Goal: Task Accomplishment & Management: Complete application form

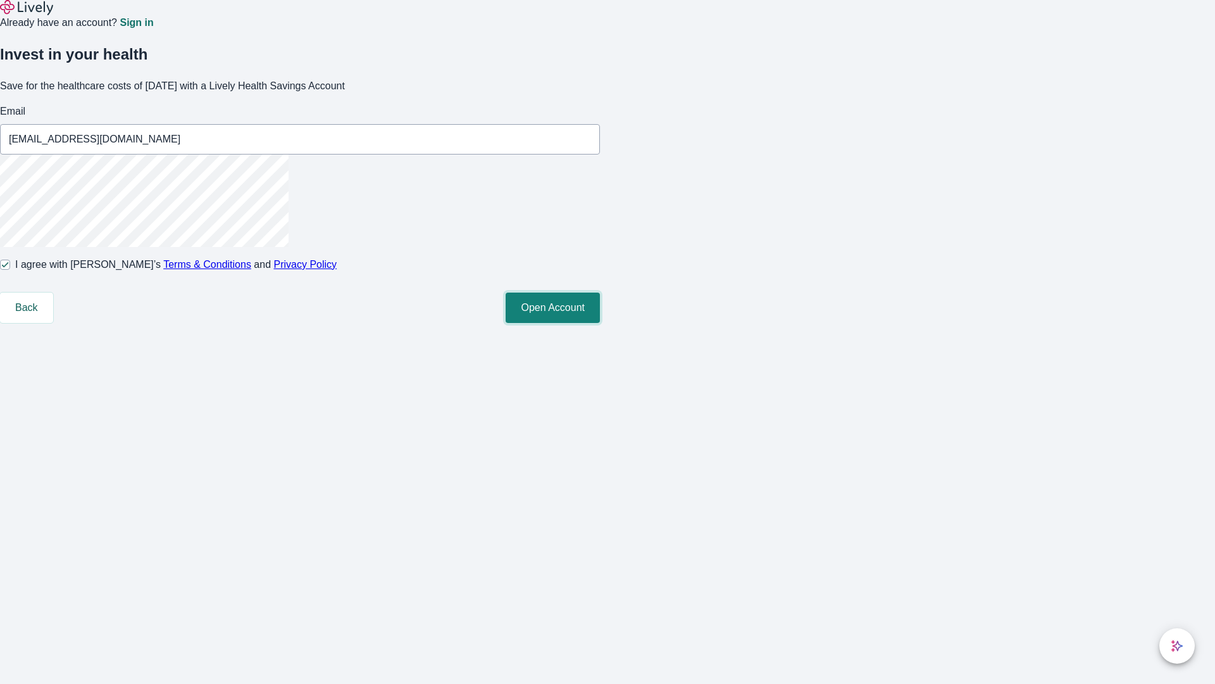
click at [600, 323] on button "Open Account" at bounding box center [553, 307] width 94 height 30
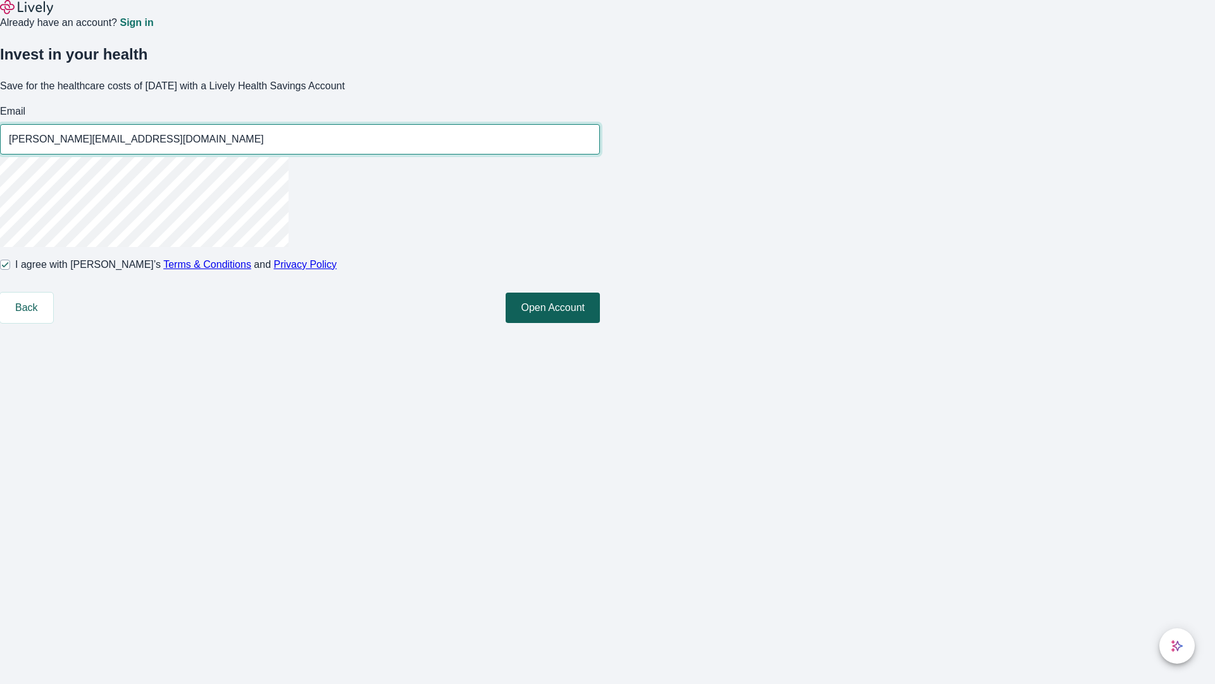
type input "[PERSON_NAME][EMAIL_ADDRESS][DOMAIN_NAME]"
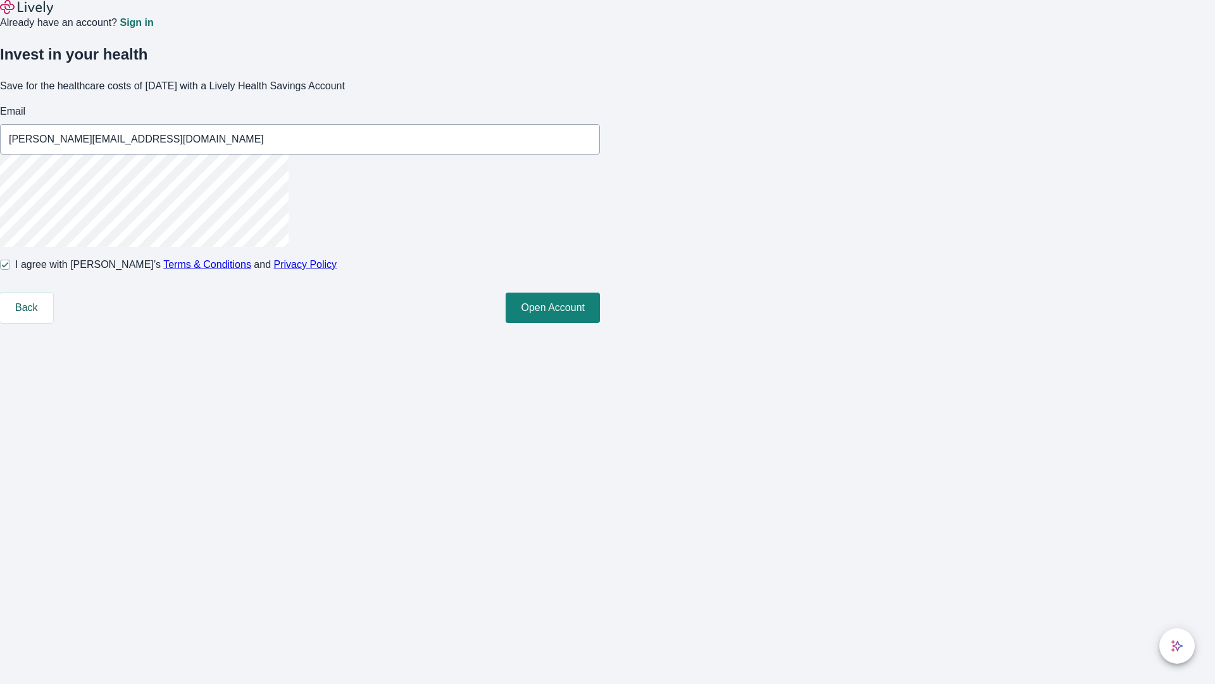
click at [10, 270] on input "I agree with Lively’s Terms & Conditions and Privacy Policy" at bounding box center [5, 265] width 10 height 10
checkbox input "false"
type input "Kathleen_Cummings-[EMAIL_ADDRESS][DOMAIN_NAME]"
click at [10, 270] on input "I agree with Lively’s Terms & Conditions and Privacy Policy" at bounding box center [5, 265] width 10 height 10
checkbox input "true"
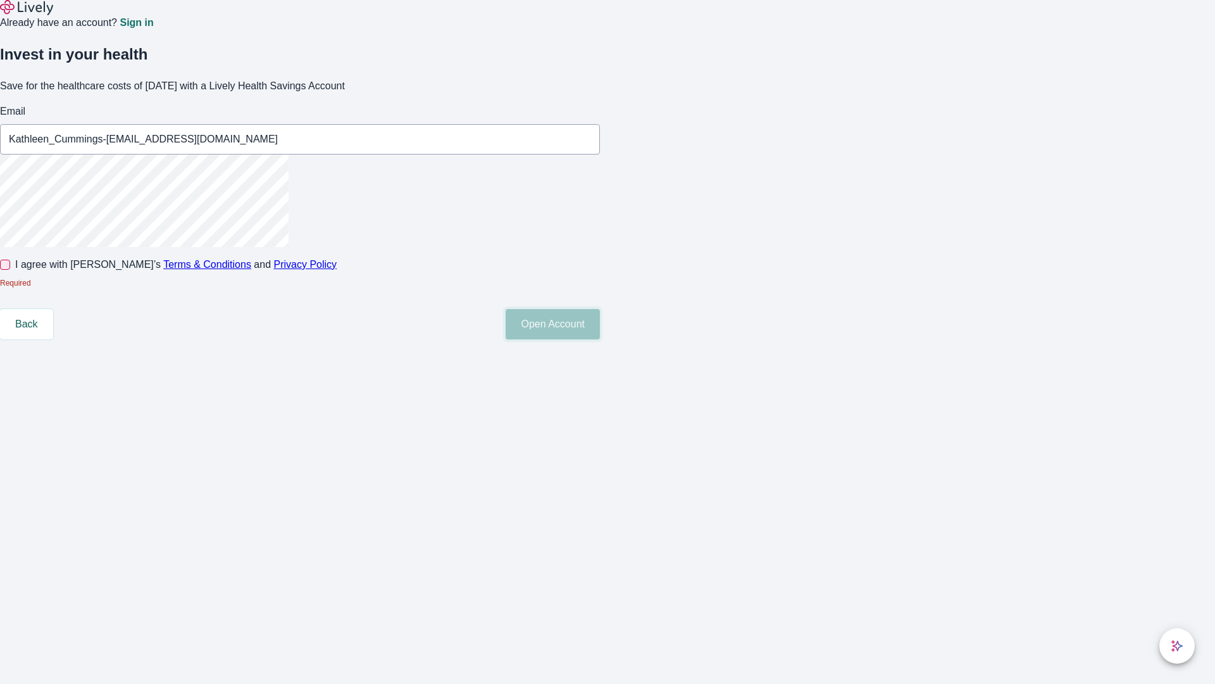
click at [600, 339] on button "Open Account" at bounding box center [553, 324] width 94 height 30
